Goal: Task Accomplishment & Management: Manage account settings

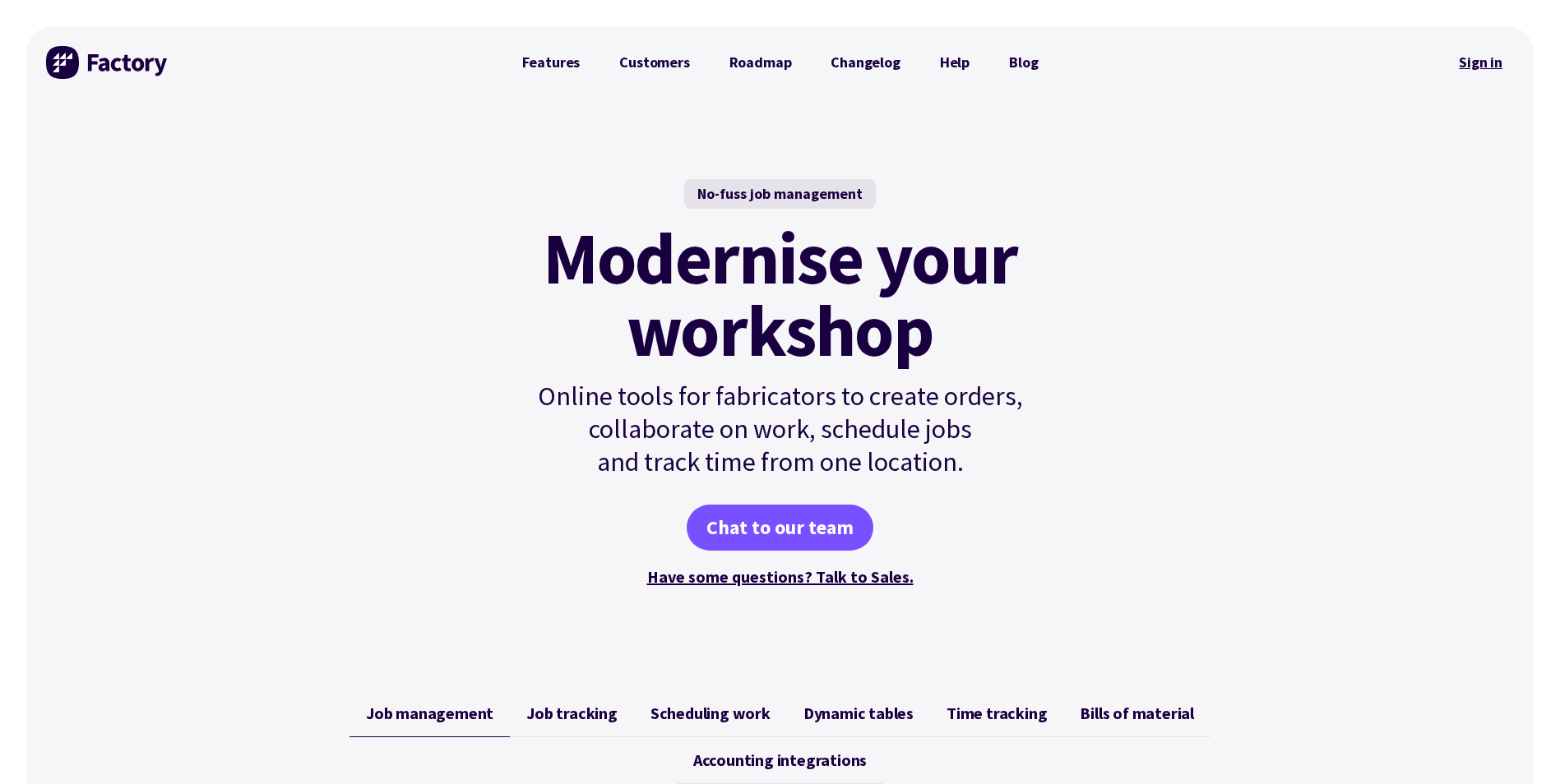
click at [1482, 68] on link "Sign in" at bounding box center [1480, 62] width 66 height 38
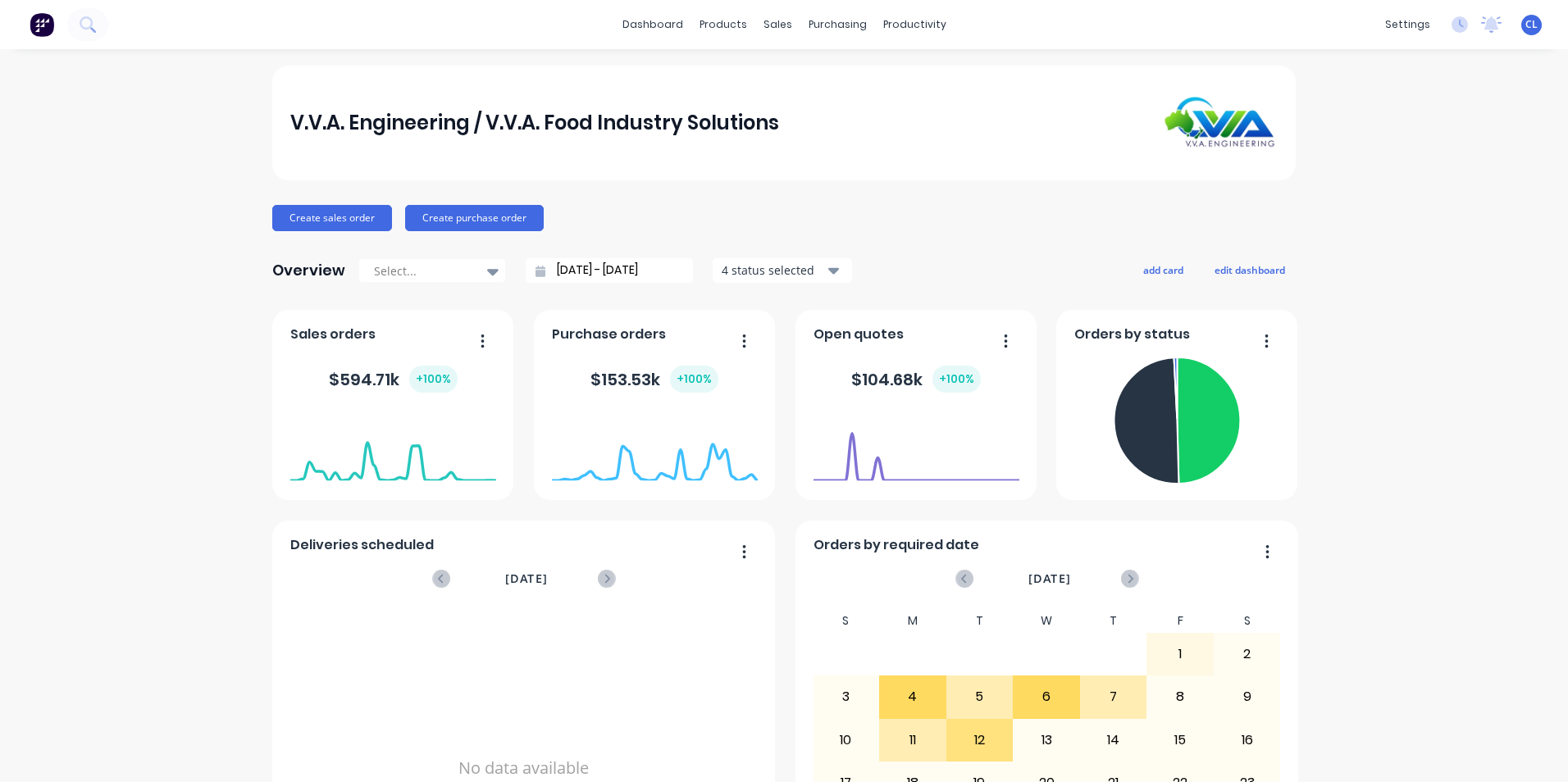
click at [1526, 24] on span "CL" at bounding box center [1532, 24] width 13 height 14
click at [1376, 207] on div "Sign out" at bounding box center [1392, 205] width 44 height 14
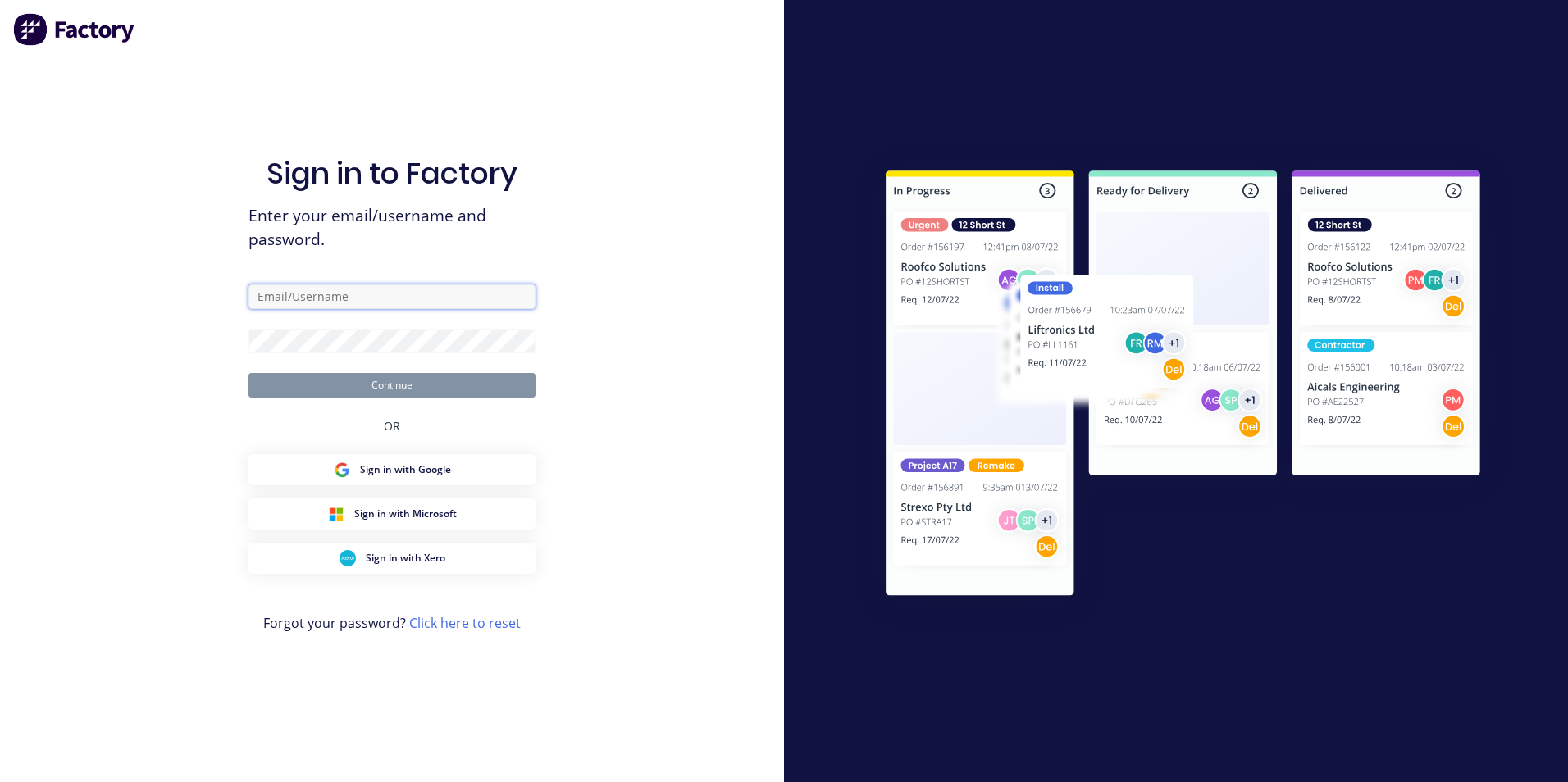
click at [444, 301] on input "text" at bounding box center [392, 296] width 287 height 25
type input "[PERSON_NAME][EMAIL_ADDRESS][DOMAIN_NAME]"
click at [249, 373] on button "Continue" at bounding box center [392, 385] width 287 height 25
